Goal: Task Accomplishment & Management: Complete application form

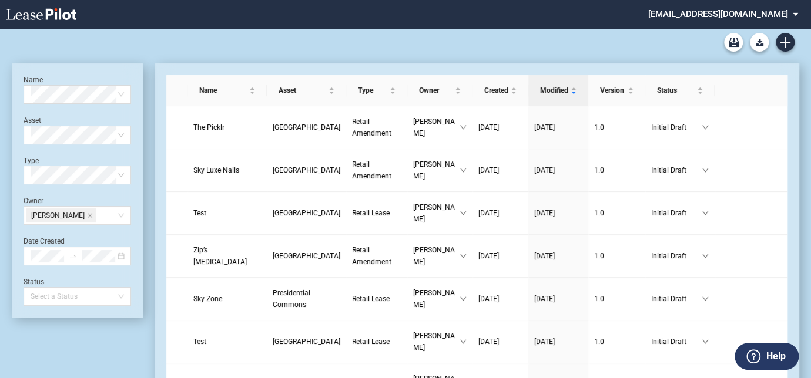
click at [791, 14] on md-select "cmidkiff@diamondlawpa.com Change Password 2-Factor Authentication Form Manageme…" at bounding box center [727, 13] width 161 height 26
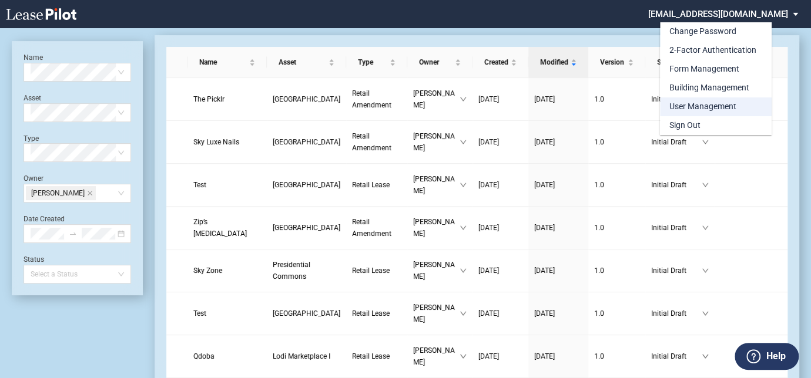
click at [724, 103] on div "User Management" at bounding box center [702, 107] width 67 height 12
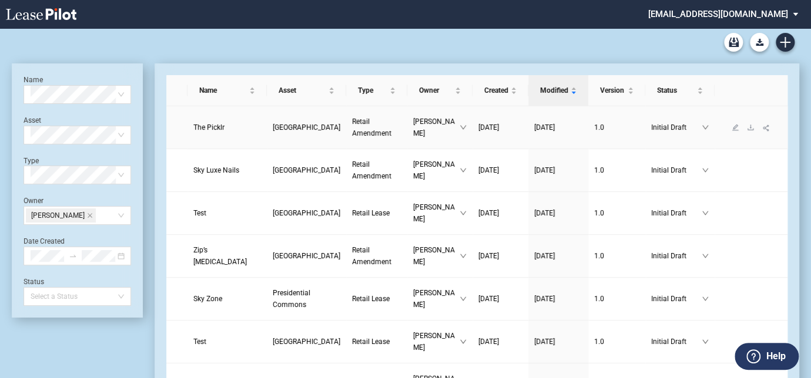
scroll to position [28, 0]
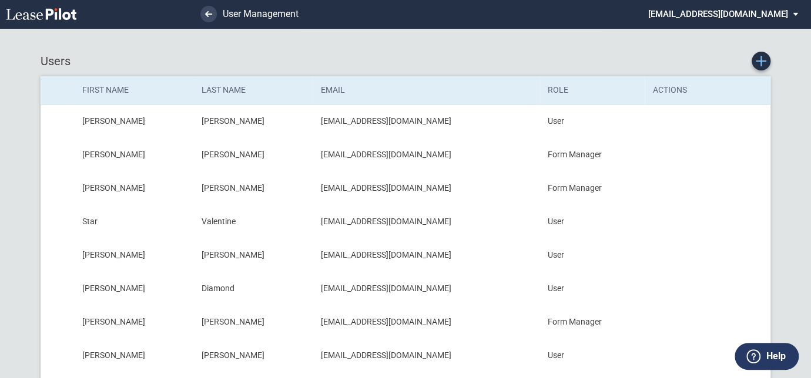
click at [760, 61] on use "New User" at bounding box center [761, 61] width 11 height 11
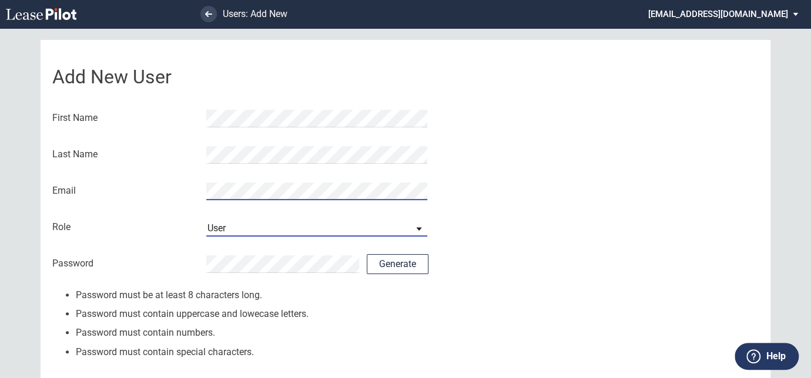
click at [243, 229] on span "User" at bounding box center [307, 228] width 200 height 13
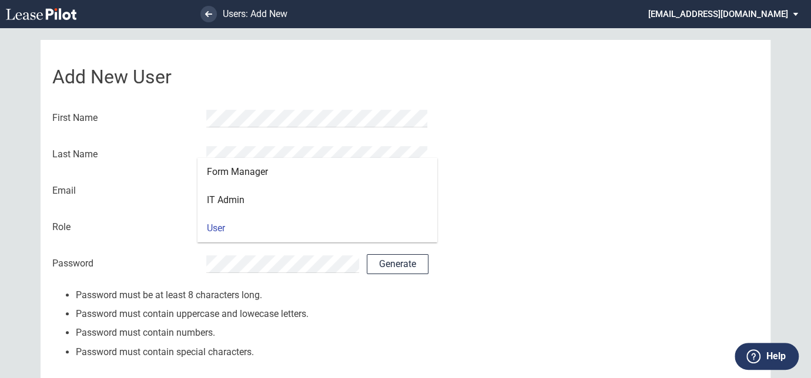
click at [243, 229] on md-option "User" at bounding box center [317, 228] width 240 height 28
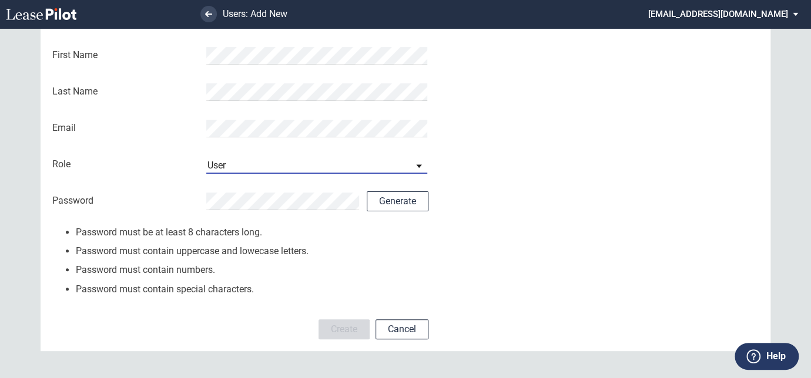
scroll to position [63, 0]
click at [392, 195] on button "Generate" at bounding box center [398, 201] width 62 height 20
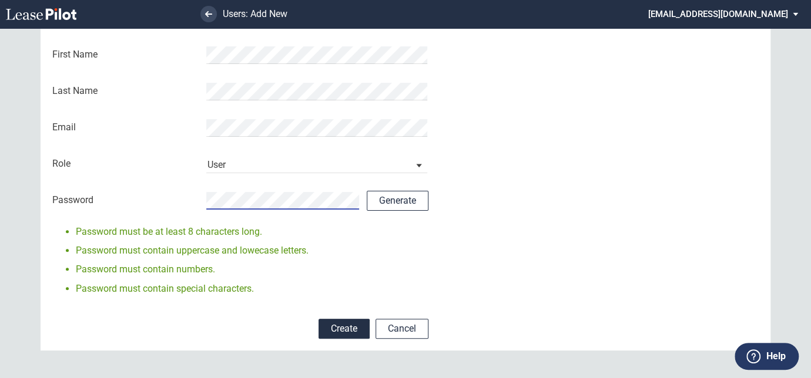
click at [490, 233] on div "Add New User First Name Last Name Email Role User Form Manager IT Admin User Pa…" at bounding box center [406, 163] width 730 height 374
click at [341, 329] on button "Create" at bounding box center [343, 329] width 51 height 20
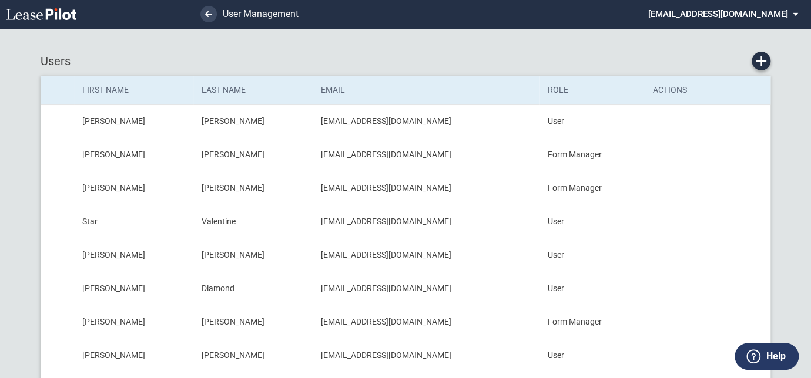
click at [69, 14] on use at bounding box center [41, 14] width 71 height 12
